Goal: Task Accomplishment & Management: Manage account settings

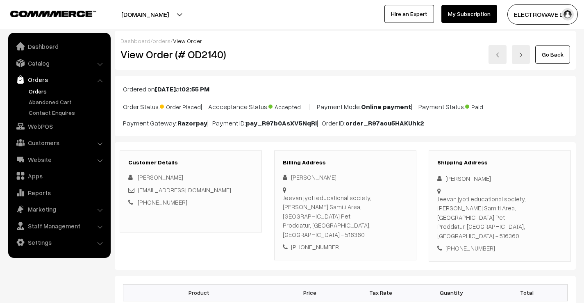
scroll to position [41, 0]
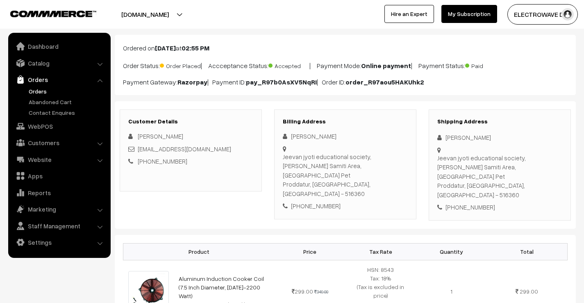
click at [33, 91] on link "Orders" at bounding box center [67, 91] width 81 height 9
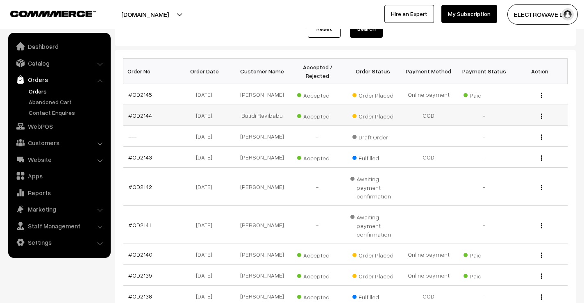
scroll to position [82, 0]
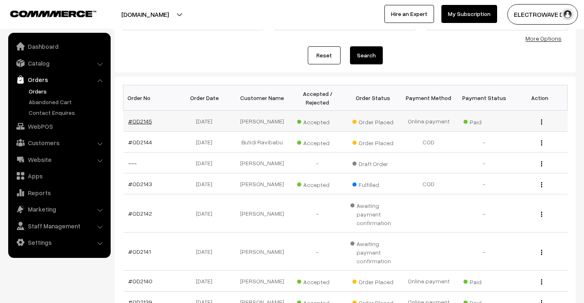
click at [145, 123] on link "#OD2145" at bounding box center [140, 121] width 24 height 7
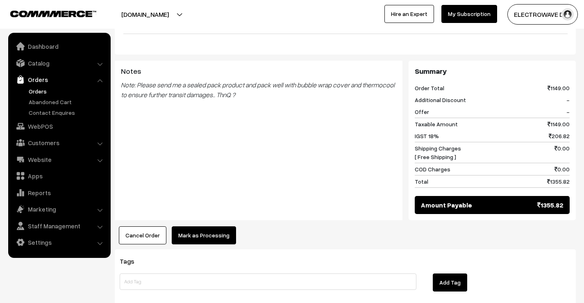
click at [202, 226] on button "Mark as Processing" at bounding box center [204, 235] width 64 height 18
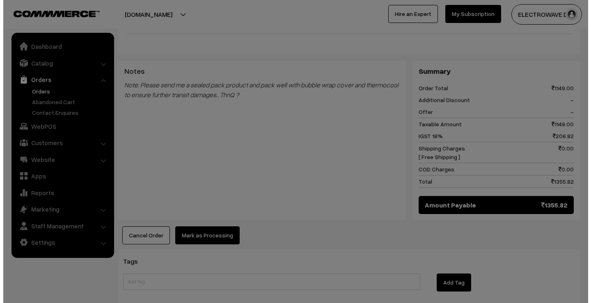
scroll to position [369, 0]
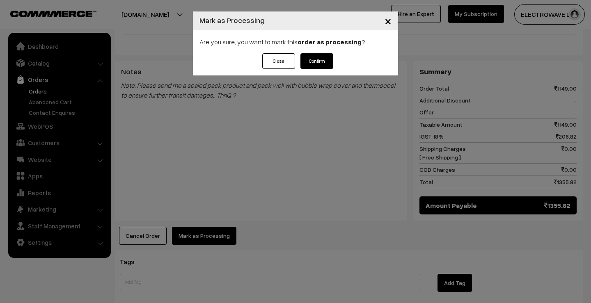
click at [325, 60] on button "Confirm" at bounding box center [316, 61] width 33 height 16
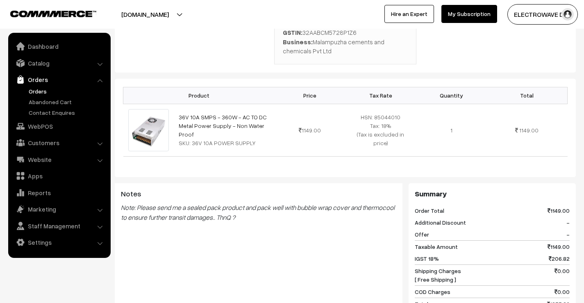
scroll to position [246, 0]
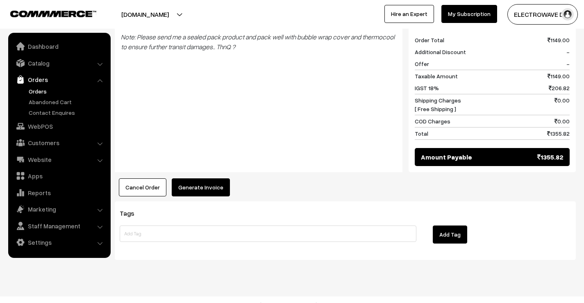
click at [212, 178] on button "Generate Invoice" at bounding box center [201, 187] width 58 height 18
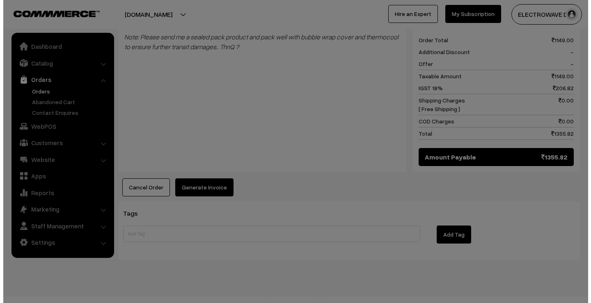
scroll to position [407, 0]
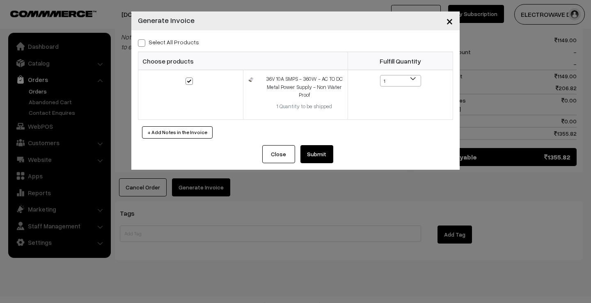
click at [308, 153] on button "Submit" at bounding box center [316, 154] width 33 height 18
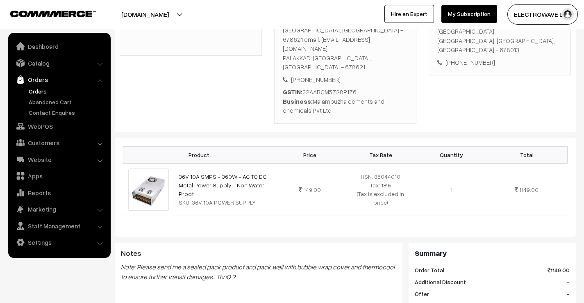
scroll to position [120, 0]
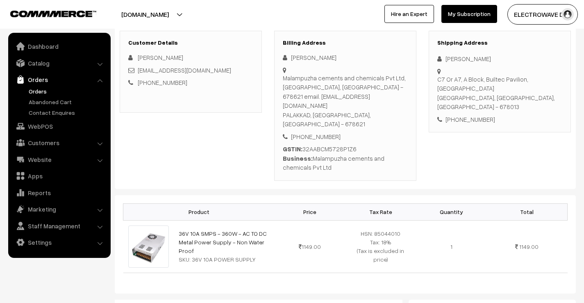
click at [37, 89] on link "Orders" at bounding box center [67, 91] width 81 height 9
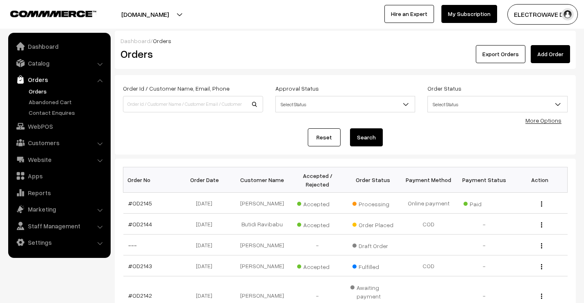
scroll to position [41, 0]
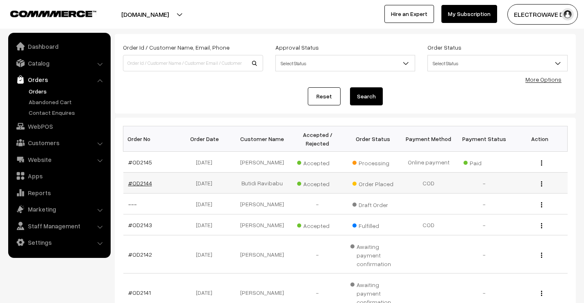
click at [142, 187] on link "#OD2144" at bounding box center [140, 183] width 24 height 7
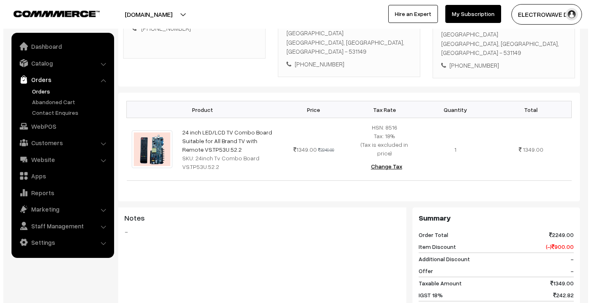
scroll to position [363, 0]
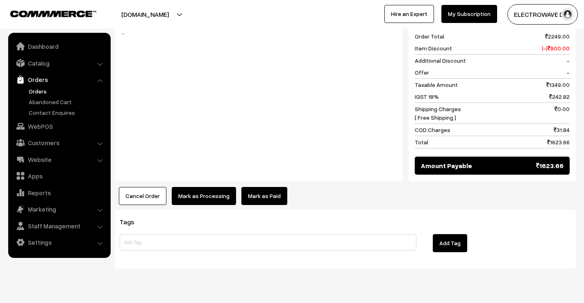
click at [219, 187] on button "Mark as Processing" at bounding box center [204, 196] width 64 height 18
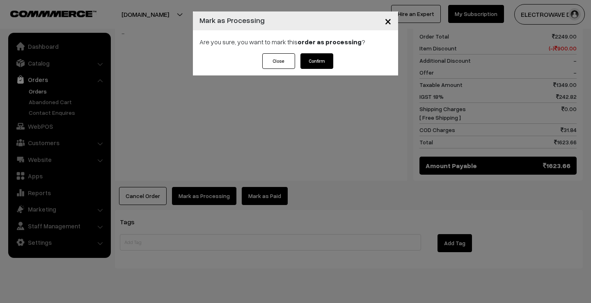
click at [326, 58] on button "Confirm" at bounding box center [316, 61] width 33 height 16
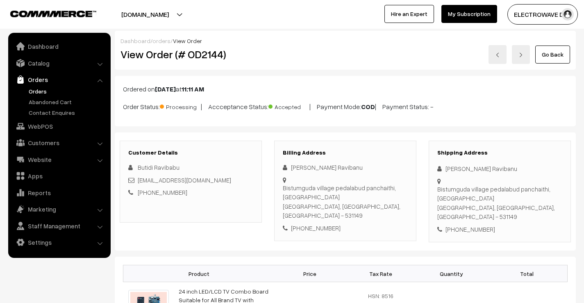
click at [451, 169] on div "Buridi Ravibanu" at bounding box center [500, 168] width 125 height 9
copy div "Buridi"
click at [477, 169] on div "Buridi Ravibanu" at bounding box center [500, 168] width 125 height 9
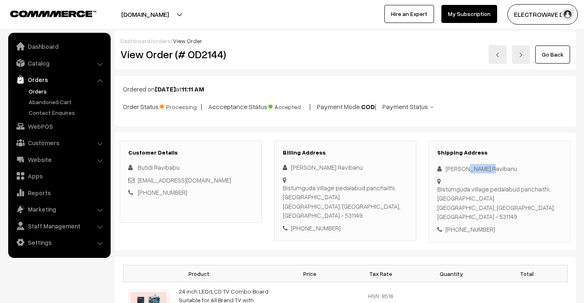
copy div "Ravibanu"
click at [477, 225] on div "Shipping Address Buridi Ravibanu Bistumguda village pedalabud panchaithi, Araku…" at bounding box center [500, 192] width 142 height 102
click at [477, 225] on div "+91 8688749850" at bounding box center [500, 229] width 125 height 9
copy div "8688749850"
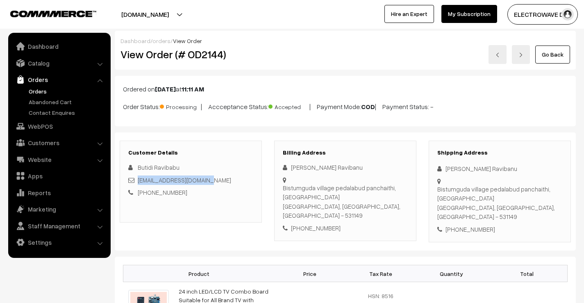
drag, startPoint x: 212, startPoint y: 180, endPoint x: 139, endPoint y: 183, distance: 73.0
click at [139, 183] on div "Buridiravi444@gmail.com" at bounding box center [190, 180] width 125 height 9
copy link "Buridiravi444@gmail.com"
drag, startPoint x: 443, startPoint y: 169, endPoint x: 486, endPoint y: 198, distance: 51.3
click at [486, 198] on div "Shipping Address Buridi Ravibanu Bistumguda village pedalabud panchaithi, Araku…" at bounding box center [500, 192] width 142 height 102
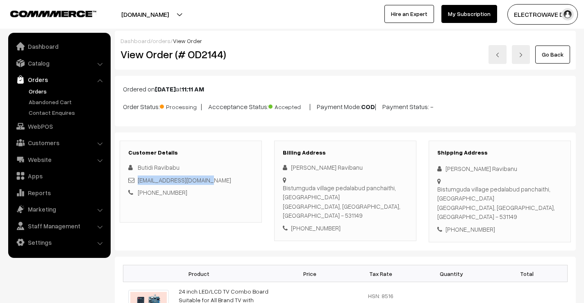
copy div "Buridi Ravibanu Bistumguda village pedalabud panchaithi, Araku valley mandalam"
click at [449, 212] on div "Bistumguda village pedalabud panchaithi, Araku valley mandalam Araku valley, An…" at bounding box center [500, 203] width 125 height 37
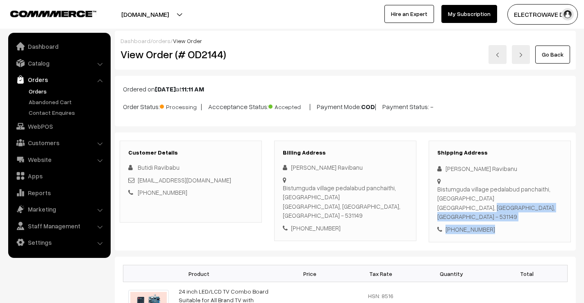
drag, startPoint x: 438, startPoint y: 206, endPoint x: 509, endPoint y: 223, distance: 73.7
click at [509, 223] on div "Shipping Address Buridi Ravibanu Bistumguda village pedalabud panchaithi, Araku…" at bounding box center [500, 192] width 142 height 102
copy div "Araku valley, Andhra Pradesh, India - 531149 +91 8688749850"
click at [539, 208] on div "Bistumguda village pedalabud panchaithi, Araku valley mandalam Araku valley, An…" at bounding box center [500, 203] width 125 height 37
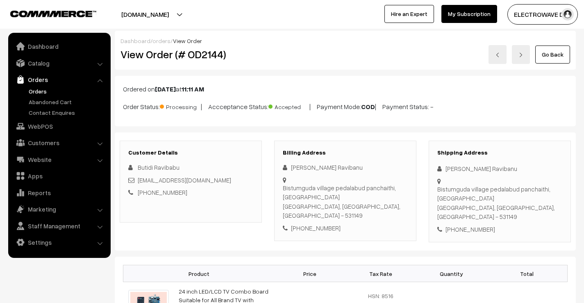
click at [539, 208] on div "Bistumguda village pedalabud panchaithi, Araku valley mandalam Araku valley, An…" at bounding box center [500, 203] width 125 height 37
click at [209, 55] on h2 "View Order (# OD2144)" at bounding box center [192, 54] width 142 height 13
copy h2 "OD2144"
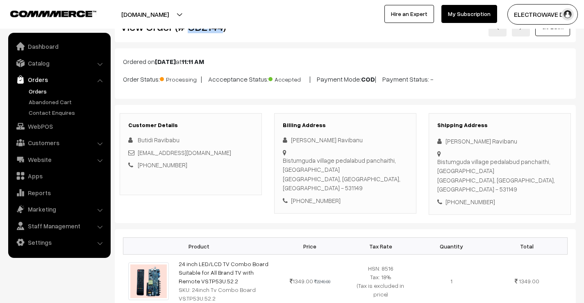
scroll to position [41, 0]
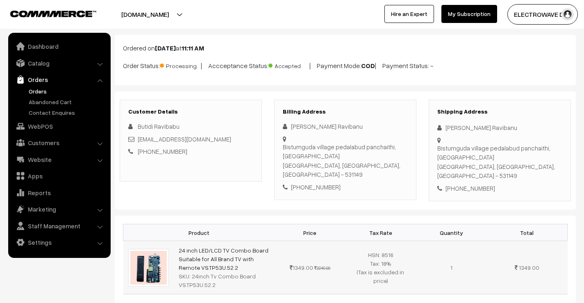
drag, startPoint x: 212, startPoint y: 256, endPoint x: 175, endPoint y: 236, distance: 42.2
click at [175, 241] on td "24 inch LED/LCD TV Combo Board Suitable for All Brand TV with Remote VS.TP53U.5…" at bounding box center [224, 267] width 101 height 53
copy link "24 inch LED/LCD TV Combo Board Suitable for All Brand TV with Remote VS.TP53U.5…"
drag, startPoint x: 192, startPoint y: 269, endPoint x: 212, endPoint y: 278, distance: 21.9
click at [212, 278] on div "SKU: 24inch Tv Combo Board VS.TP53U.52.2" at bounding box center [224, 280] width 91 height 17
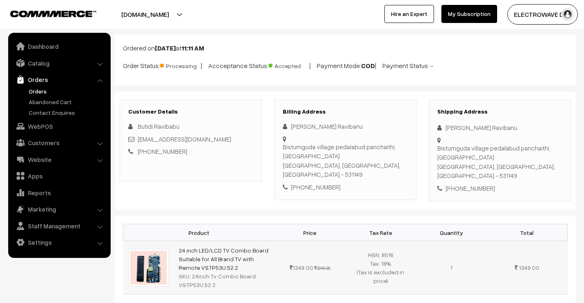
copy div "4inch Tv Combo Board VS.TP53U.52.2"
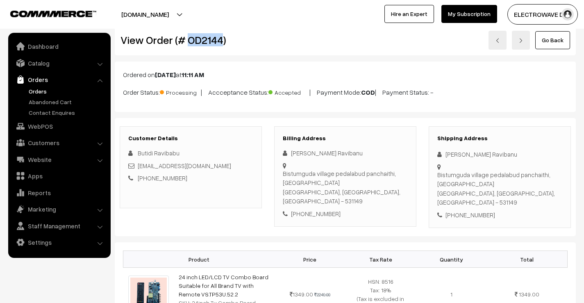
scroll to position [0, 0]
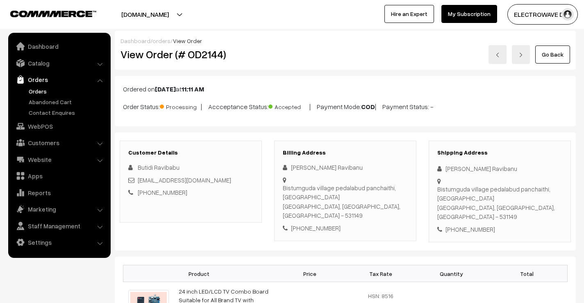
click at [203, 56] on h2 "View Order (# OD2144)" at bounding box center [192, 54] width 142 height 13
copy h2 "OD2144"
click at [267, 176] on div "Customer Details Butidi Ravibabu Buridiravi444@gmail.com +91 8688749850" at bounding box center [191, 192] width 155 height 102
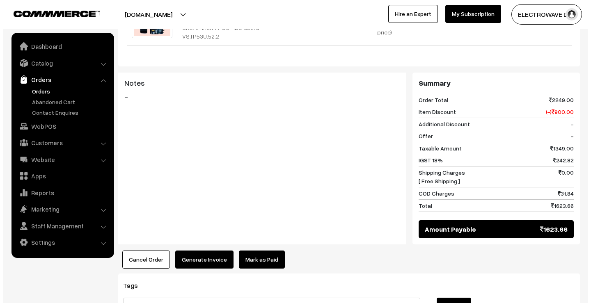
scroll to position [362, 0]
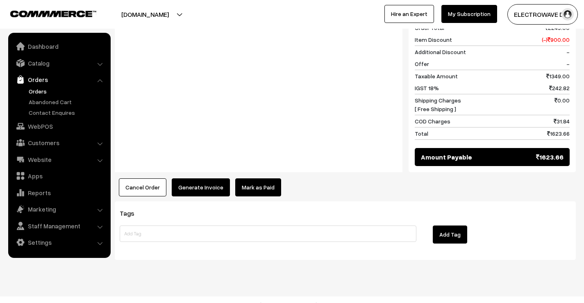
click at [196, 178] on button "Generate Invoice" at bounding box center [201, 187] width 58 height 18
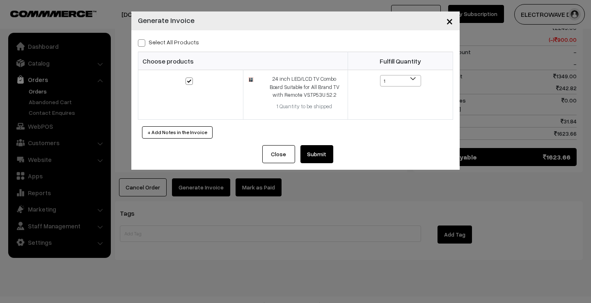
click at [334, 157] on div "Close Submit Back Fulfill Items" at bounding box center [295, 157] width 328 height 25
click at [329, 157] on button "Submit" at bounding box center [316, 154] width 33 height 18
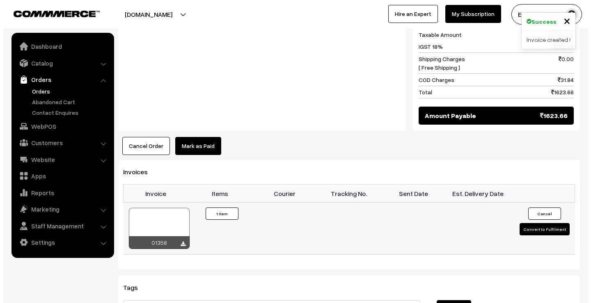
scroll to position [403, 0]
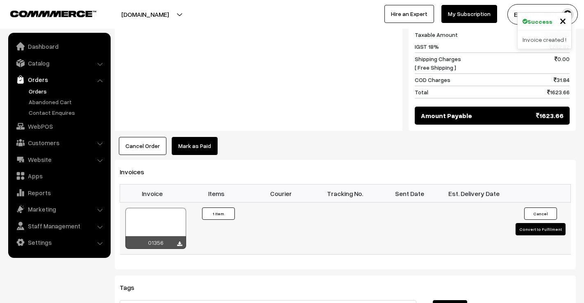
click at [532, 223] on button "Convert to Fulfilment" at bounding box center [541, 229] width 50 height 12
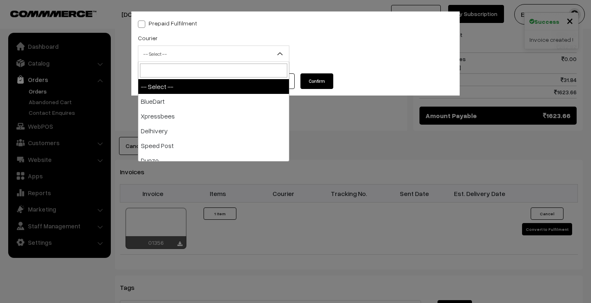
click at [208, 60] on span "-- Select --" at bounding box center [213, 54] width 151 height 14
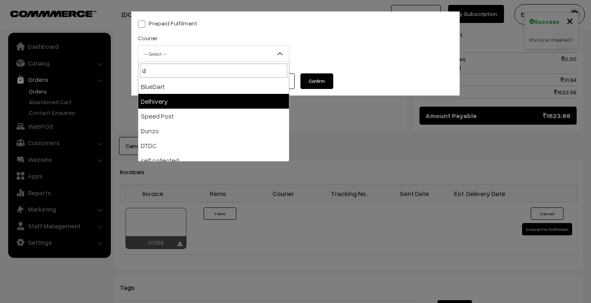
type input "d"
select select "4"
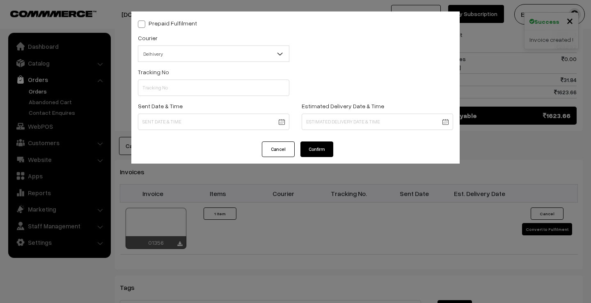
click at [191, 99] on div "Tracking No" at bounding box center [214, 84] width 164 height 34
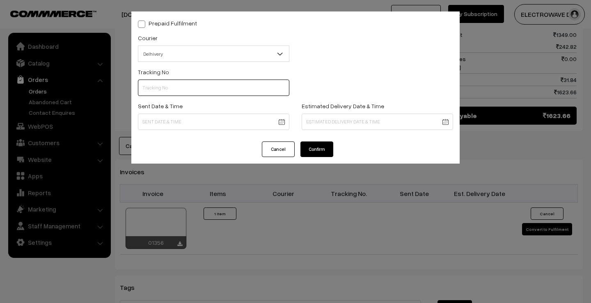
click at [195, 89] on input "text" at bounding box center [213, 88] width 151 height 16
paste input "22679033458901"
type input "22679033458901"
click at [264, 123] on body "Thank you for showing interest. Our team will call you shortly. Close [DOMAIN_N…" at bounding box center [295, 37] width 591 height 881
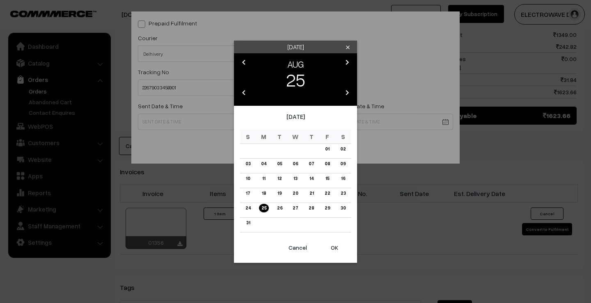
click at [336, 247] on button "OK" at bounding box center [334, 248] width 33 height 18
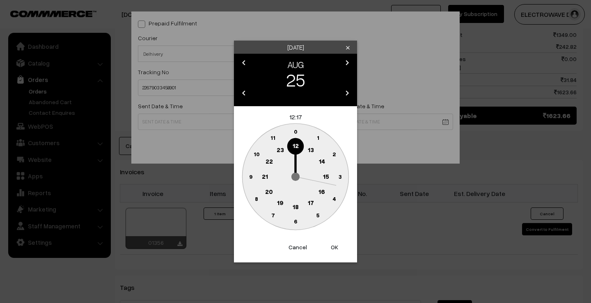
click at [336, 247] on button "OK" at bounding box center [334, 247] width 33 height 18
type input "25-08-2025 12:17"
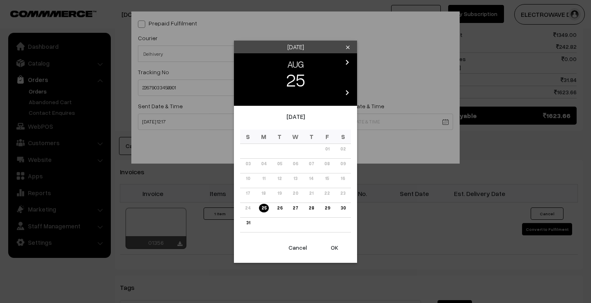
click at [352, 128] on body "Thank you for showing interest. Our team will call you shortly. Close [DOMAIN_N…" at bounding box center [295, 37] width 591 height 881
click at [340, 210] on link "30" at bounding box center [343, 208] width 10 height 9
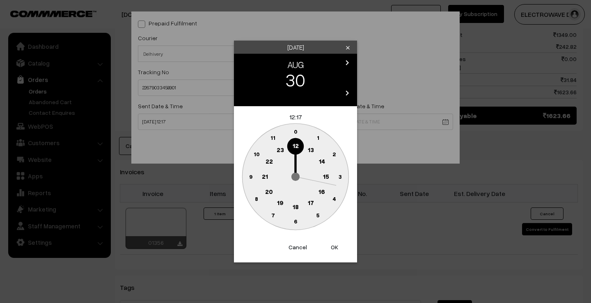
click at [337, 251] on button "OK" at bounding box center [334, 247] width 33 height 18
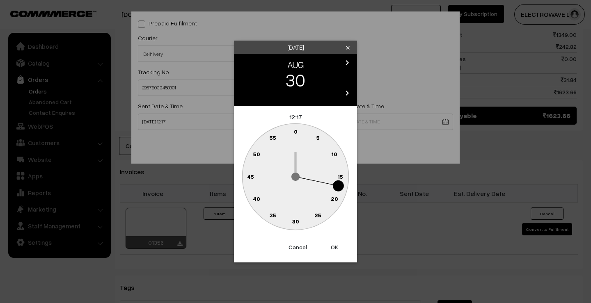
click at [337, 251] on button "OK" at bounding box center [334, 247] width 33 height 18
type input "30-08-2025 12:17"
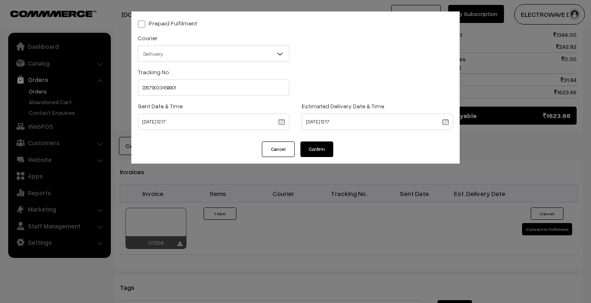
click at [314, 157] on div "Cancel Confirm" at bounding box center [295, 153] width 328 height 22
click at [316, 151] on button "Confirm" at bounding box center [316, 150] width 33 height 16
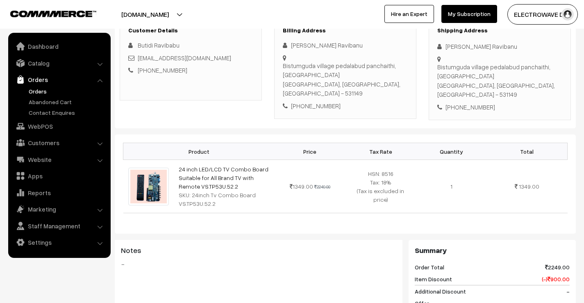
scroll to position [75, 0]
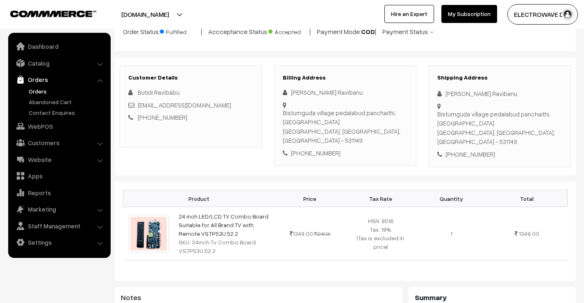
click at [50, 91] on link "Orders" at bounding box center [67, 91] width 81 height 9
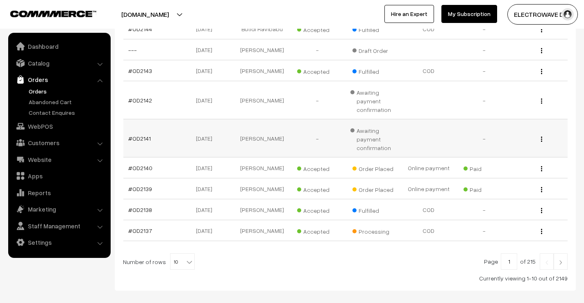
scroll to position [205, 0]
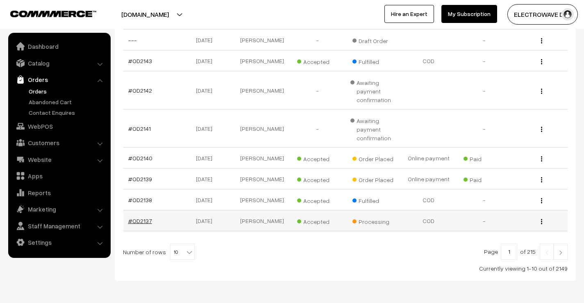
click at [145, 224] on link "#OD2137" at bounding box center [140, 220] width 24 height 7
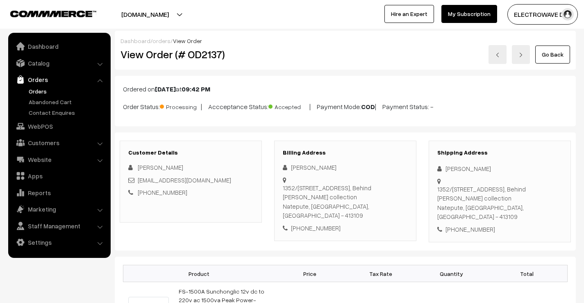
click at [466, 225] on div "[PHONE_NUMBER]" at bounding box center [500, 229] width 125 height 9
copy div "9923309309"
click at [199, 51] on h2 "View Order (# OD2137)" at bounding box center [192, 54] width 142 height 13
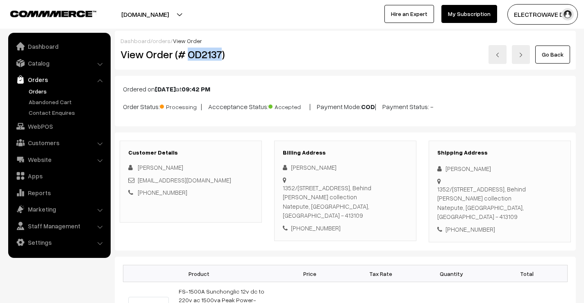
copy h2 "OD2137"
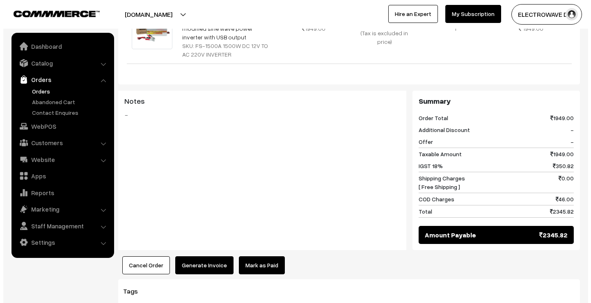
scroll to position [358, 0]
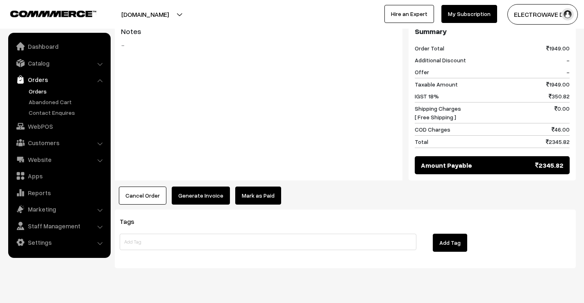
click at [211, 187] on button "Generate Invoice" at bounding box center [201, 196] width 58 height 18
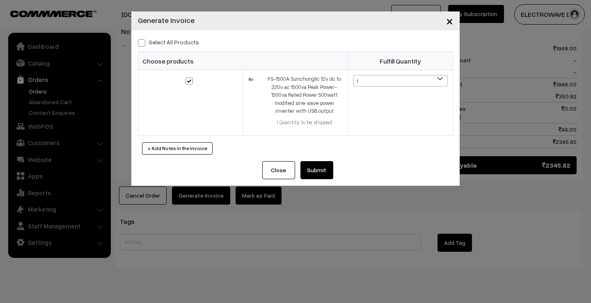
click at [331, 169] on button "Submit" at bounding box center [316, 170] width 33 height 18
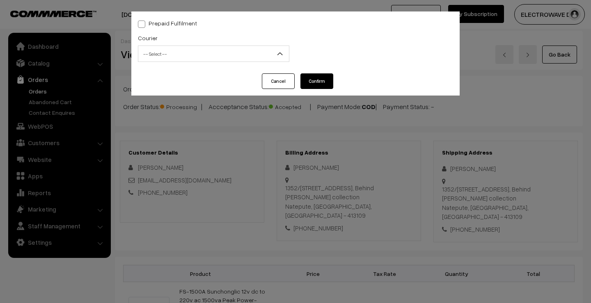
scroll to position [358, 0]
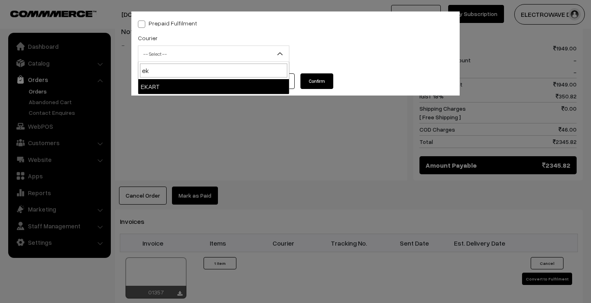
type input "ek"
select select "9"
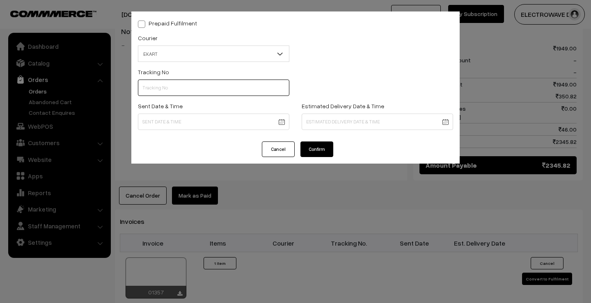
click at [196, 84] on input "text" at bounding box center [213, 88] width 151 height 16
paste input "SOSC1001927992"
type input "SOSC1001927992"
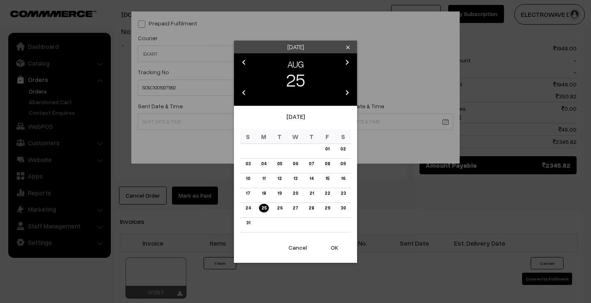
click at [187, 120] on body "Thank you for showing interest. Our team will call you shortly. Close [DOMAIN_N…" at bounding box center [295, 85] width 591 height 886
click at [335, 246] on button "OK" at bounding box center [334, 248] width 33 height 18
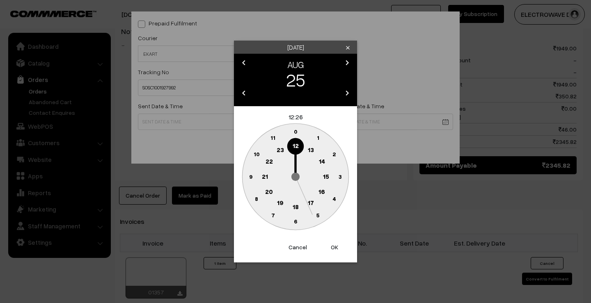
click at [335, 246] on button "OK" at bounding box center [334, 247] width 33 height 18
type input "25-08-2025 12:26"
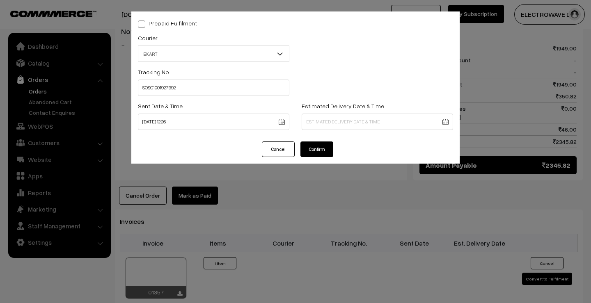
click at [320, 123] on body "Thank you for showing interest. Our team will call you shortly. Close dhruvpro.…" at bounding box center [295, 85] width 591 height 886
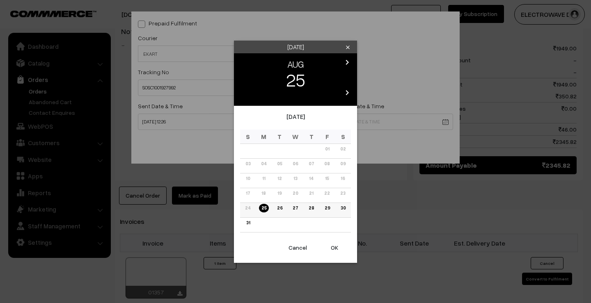
click at [340, 208] on link "30" at bounding box center [343, 208] width 10 height 9
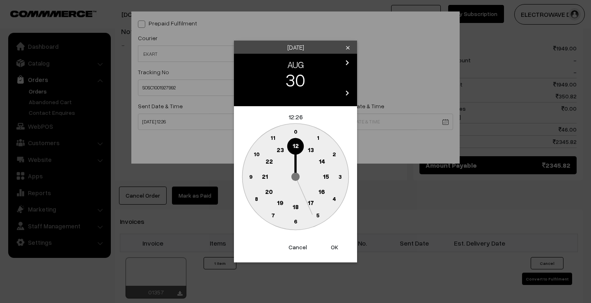
click at [337, 249] on button "OK" at bounding box center [334, 247] width 33 height 18
type input "30-08-2025 12:26"
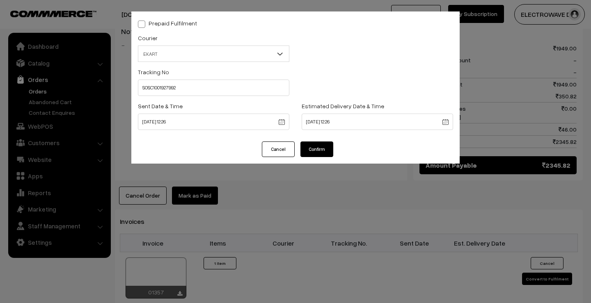
click at [315, 151] on button "Confirm" at bounding box center [316, 150] width 33 height 16
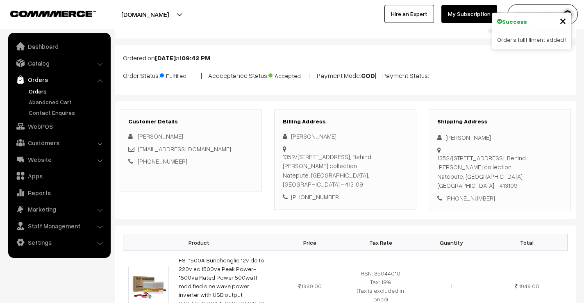
scroll to position [41, 0]
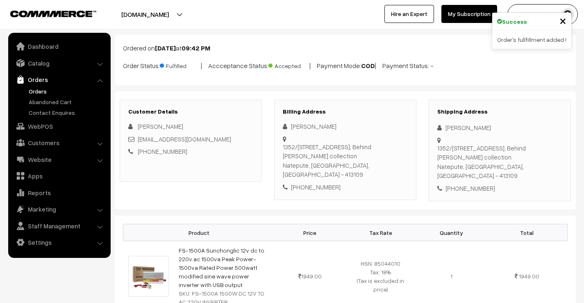
click at [466, 184] on div "[PHONE_NUMBER]" at bounding box center [500, 188] width 125 height 9
copy div "9923309309"
click at [49, 60] on link "Catalog" at bounding box center [59, 63] width 98 height 15
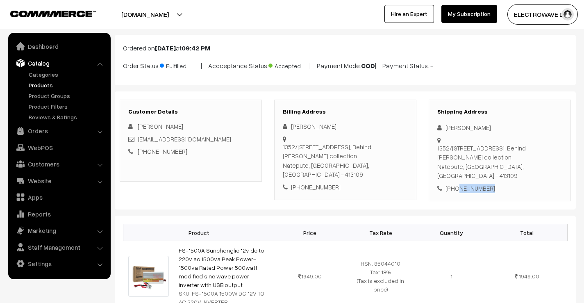
click at [43, 82] on link "Products" at bounding box center [67, 85] width 81 height 9
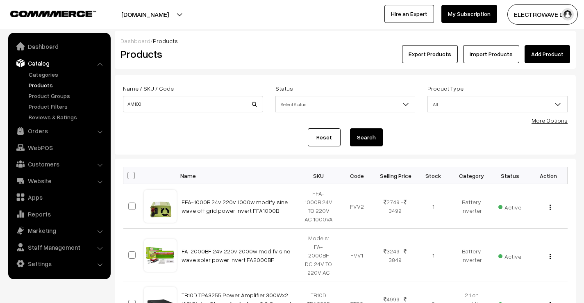
type input "AM100"
click at [350, 128] on button "Search" at bounding box center [366, 137] width 33 height 18
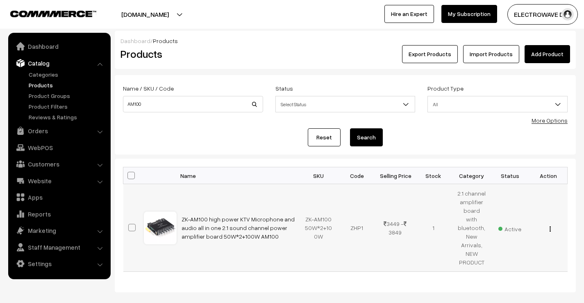
click at [552, 224] on div "View Edit Delete" at bounding box center [548, 228] width 28 height 9
click at [551, 227] on img "button" at bounding box center [550, 228] width 1 height 5
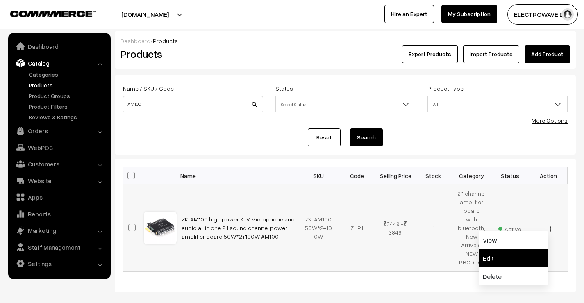
click at [494, 249] on link "Edit" at bounding box center [514, 258] width 70 height 18
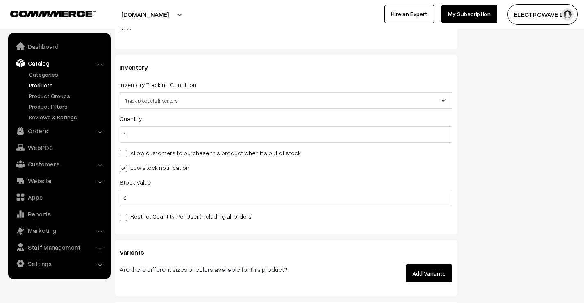
scroll to position [1107, 0]
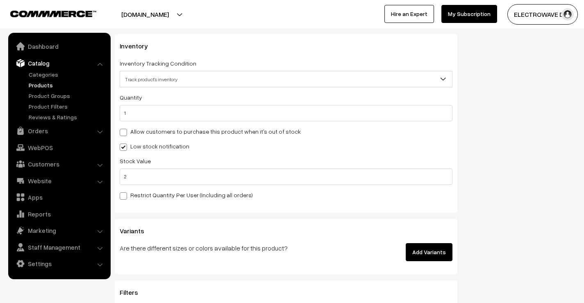
drag, startPoint x: 148, startPoint y: 104, endPoint x: 116, endPoint y: 114, distance: 33.7
click at [116, 114] on div "Inventory Inventory Tracking Condition Don't track inventory Track product's in…" at bounding box center [286, 123] width 343 height 179
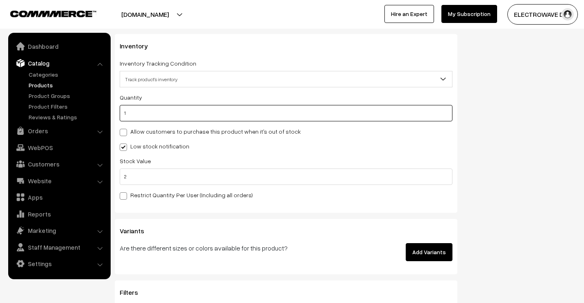
drag, startPoint x: 139, startPoint y: 115, endPoint x: 120, endPoint y: 119, distance: 19.2
click at [120, 119] on input "1" at bounding box center [286, 113] width 333 height 16
type input "0"
type input "1"
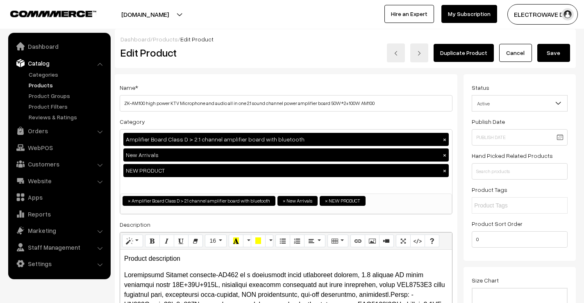
scroll to position [0, 0]
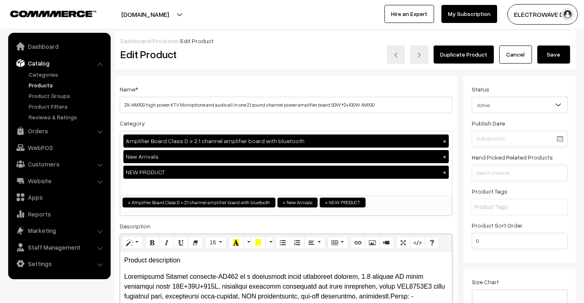
type input "0"
click at [549, 49] on button "Save" at bounding box center [554, 55] width 33 height 18
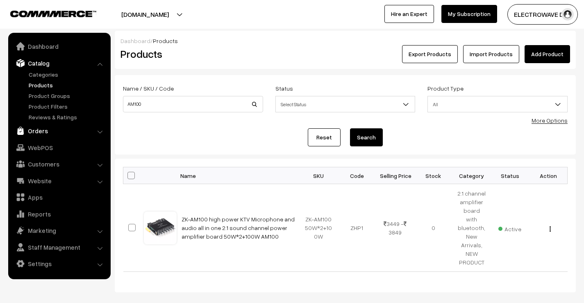
click at [39, 132] on link "Orders" at bounding box center [59, 130] width 98 height 15
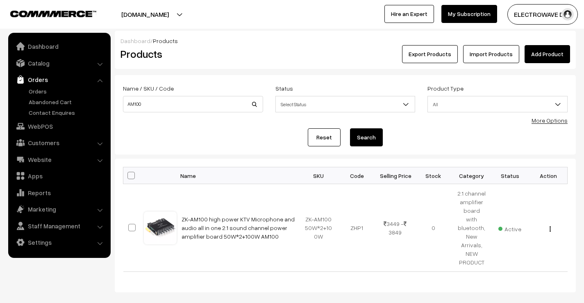
click at [39, 86] on link "Orders" at bounding box center [59, 79] width 98 height 15
click at [38, 89] on link "Orders" at bounding box center [67, 91] width 81 height 9
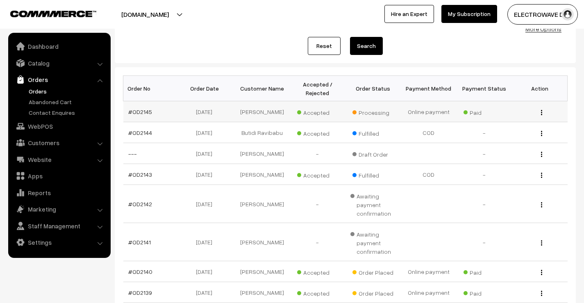
scroll to position [41, 0]
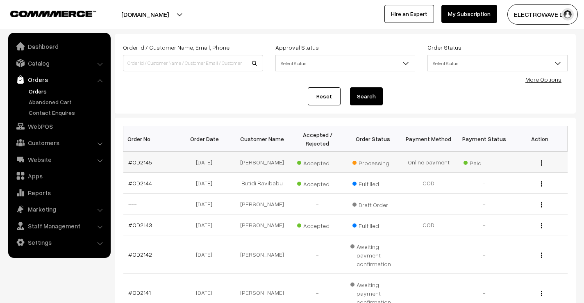
click at [146, 164] on link "#OD2145" at bounding box center [140, 162] width 24 height 7
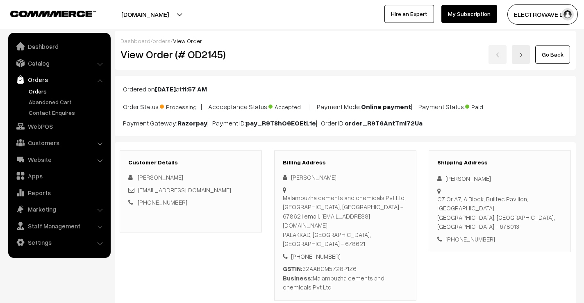
click at [510, 208] on div "C7 Or A7, A Block, Builtec Pavilion, [GEOGRAPHIC_DATA] PALAKKAD, [GEOGRAPHIC_DA…" at bounding box center [500, 212] width 125 height 37
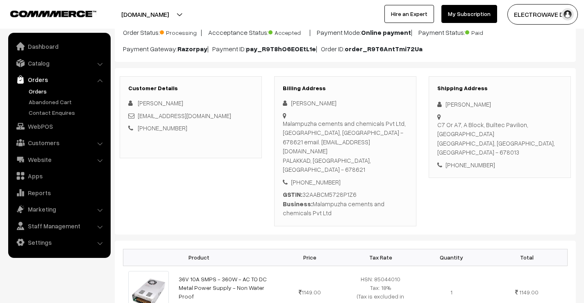
scroll to position [82, 0]
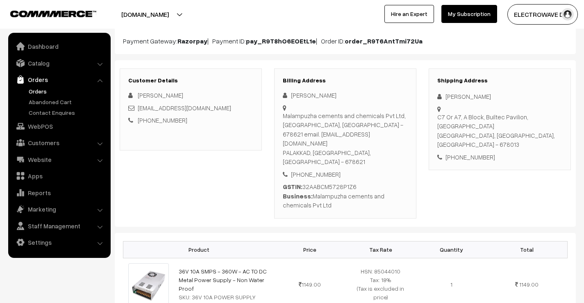
copy div "678013"
